Goal: Task Accomplishment & Management: Manage account settings

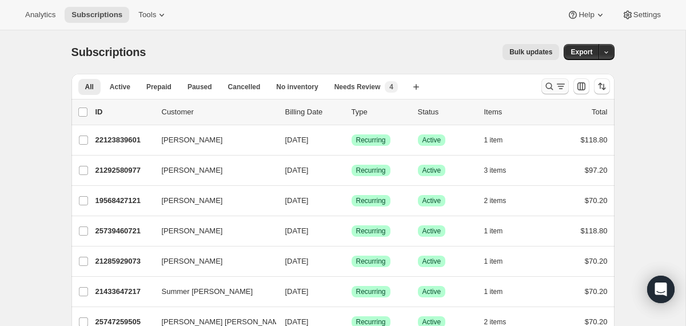
click at [545, 88] on icon "Search and filter results" at bounding box center [549, 86] width 11 height 11
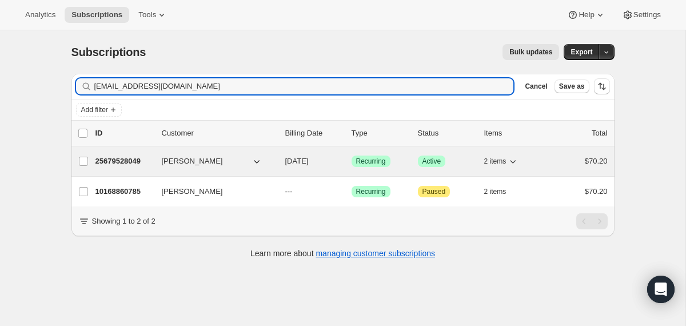
type input "[EMAIL_ADDRESS][DOMAIN_NAME]"
click at [285, 160] on span "[DATE]" at bounding box center [296, 161] width 23 height 9
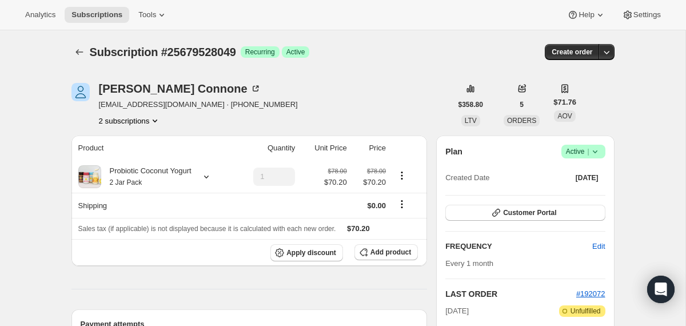
click at [595, 153] on icon at bounding box center [595, 151] width 11 height 11
click at [575, 195] on span "Cancel subscription" at bounding box center [579, 193] width 65 height 9
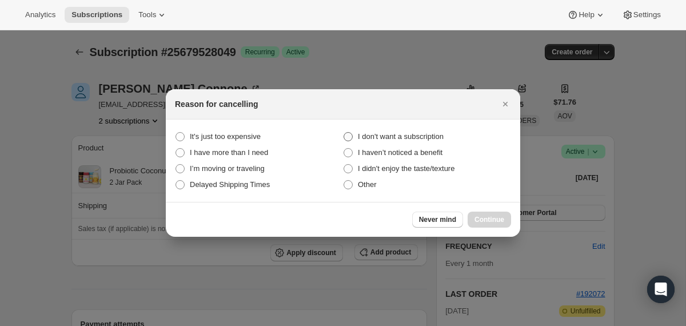
click at [444, 134] on span "I don't want a subscription" at bounding box center [401, 136] width 86 height 9
click at [344, 133] on subscription "I don't want a subscription" at bounding box center [344, 132] width 1 height 1
radio subscription "true"
click at [499, 215] on button "Continue" at bounding box center [489, 220] width 43 height 16
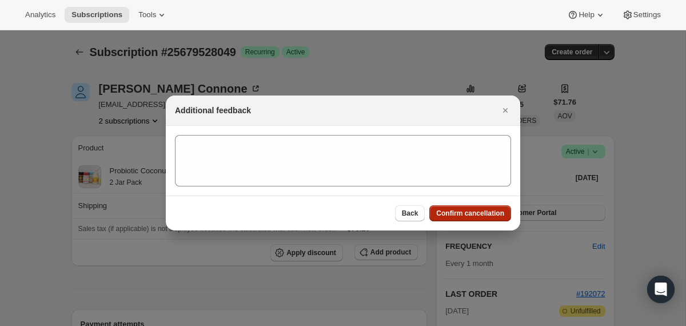
click at [499, 215] on span "Confirm cancellation" at bounding box center [470, 213] width 68 height 9
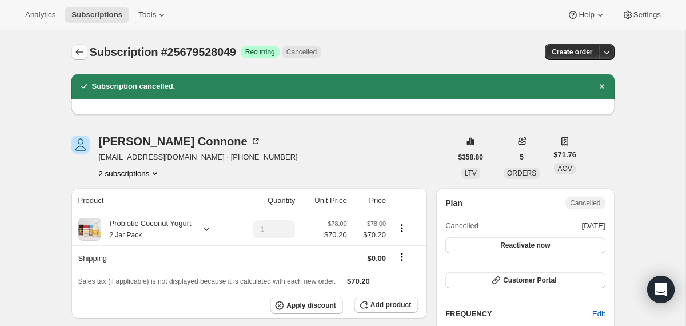
click at [77, 57] on icon "Subscriptions" at bounding box center [79, 51] width 11 height 11
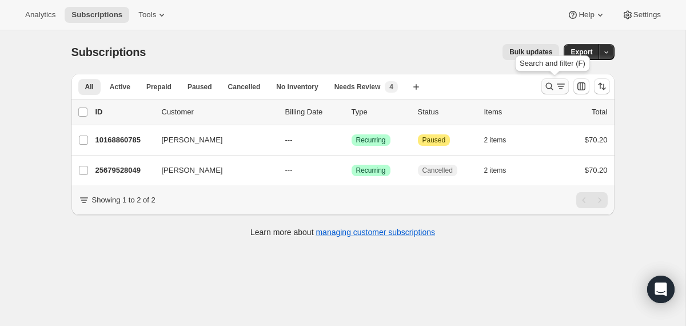
click at [553, 85] on icon "Search and filter results" at bounding box center [549, 86] width 11 height 11
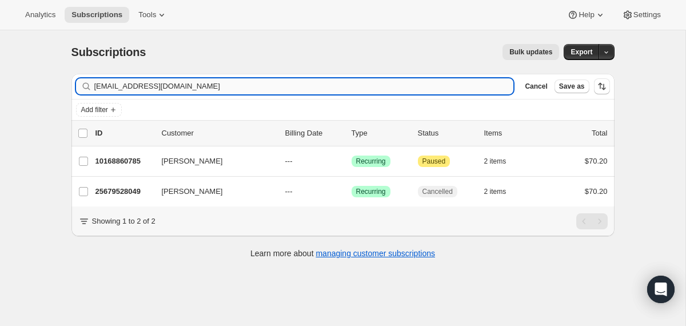
click at [414, 92] on input "[EMAIL_ADDRESS][DOMAIN_NAME]" at bounding box center [304, 86] width 420 height 16
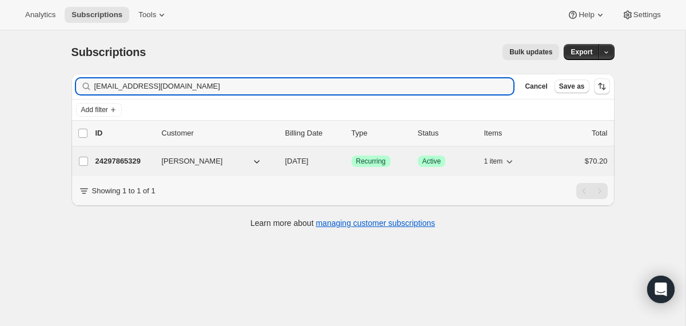
type input "[EMAIL_ADDRESS][DOMAIN_NAME]"
click at [281, 164] on div "24297865329 [PERSON_NAME] [DATE] Success Recurring Success Active 1 item $70.20" at bounding box center [352, 161] width 512 height 16
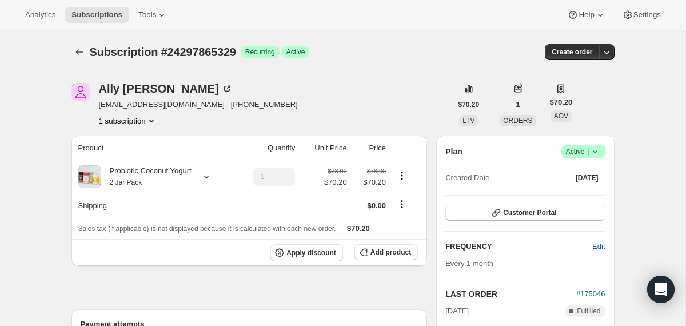
click at [598, 154] on icon at bounding box center [595, 151] width 11 height 11
click at [583, 195] on span "Cancel subscription" at bounding box center [579, 193] width 65 height 9
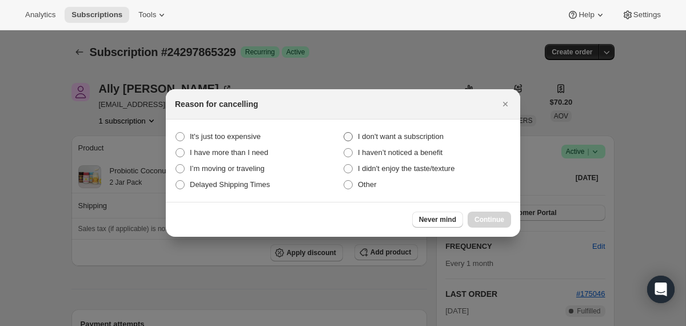
click at [424, 134] on span "I don't want a subscription" at bounding box center [401, 136] width 86 height 9
click at [344, 133] on subscription "I don't want a subscription" at bounding box center [344, 132] width 1 height 1
radio subscription "true"
click at [484, 222] on span "Continue" at bounding box center [490, 219] width 30 height 9
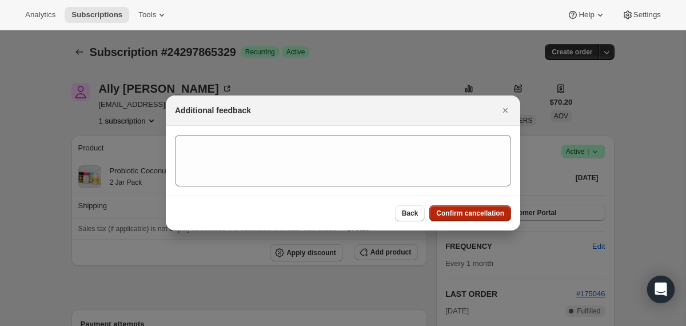
click at [484, 217] on span "Confirm cancellation" at bounding box center [470, 213] width 68 height 9
